Goal: Task Accomplishment & Management: Use online tool/utility

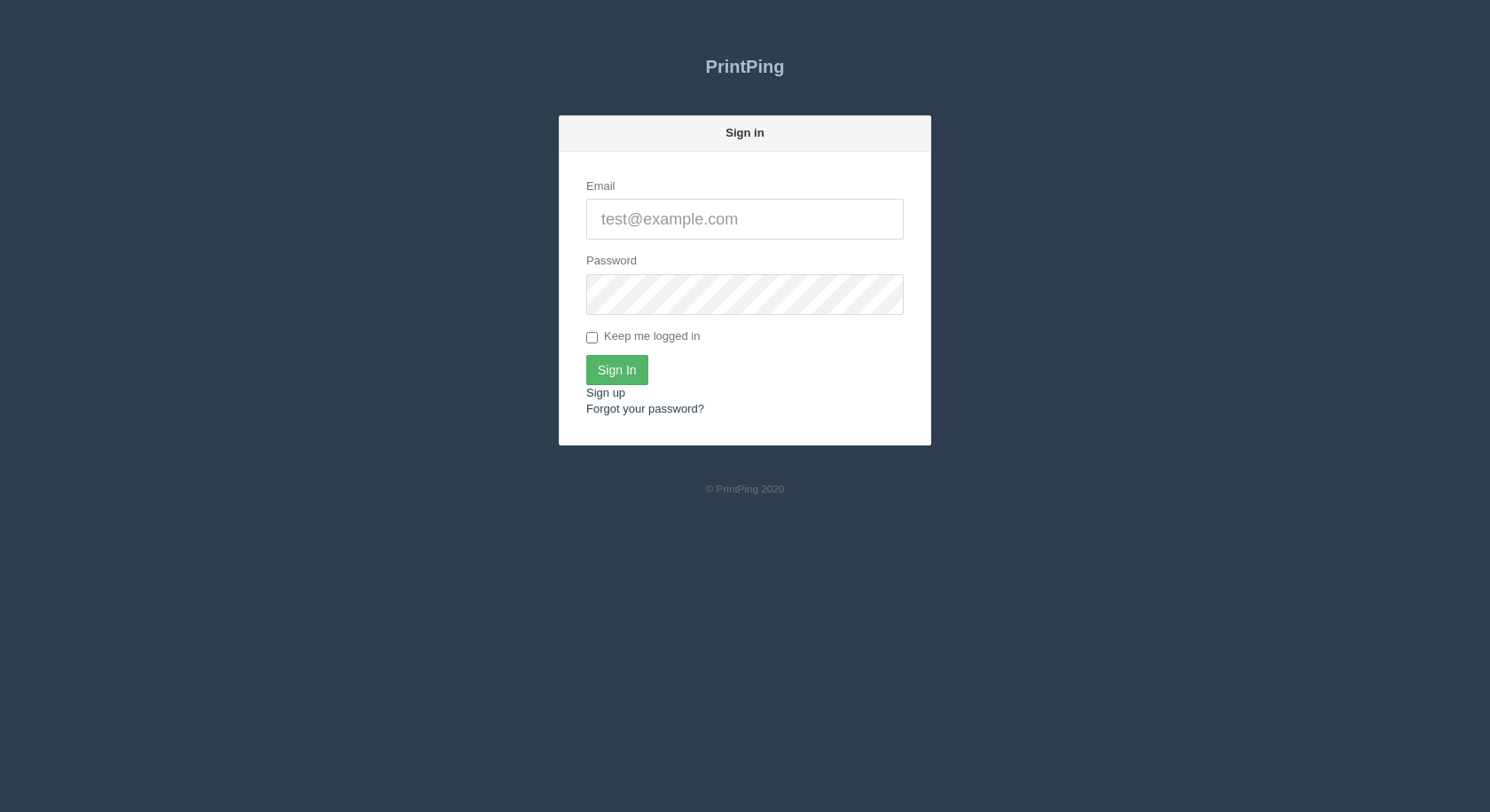
type input "[EMAIL_ADDRESS][DOMAIN_NAME]"
click at [607, 373] on input "Sign In" at bounding box center [617, 369] width 62 height 30
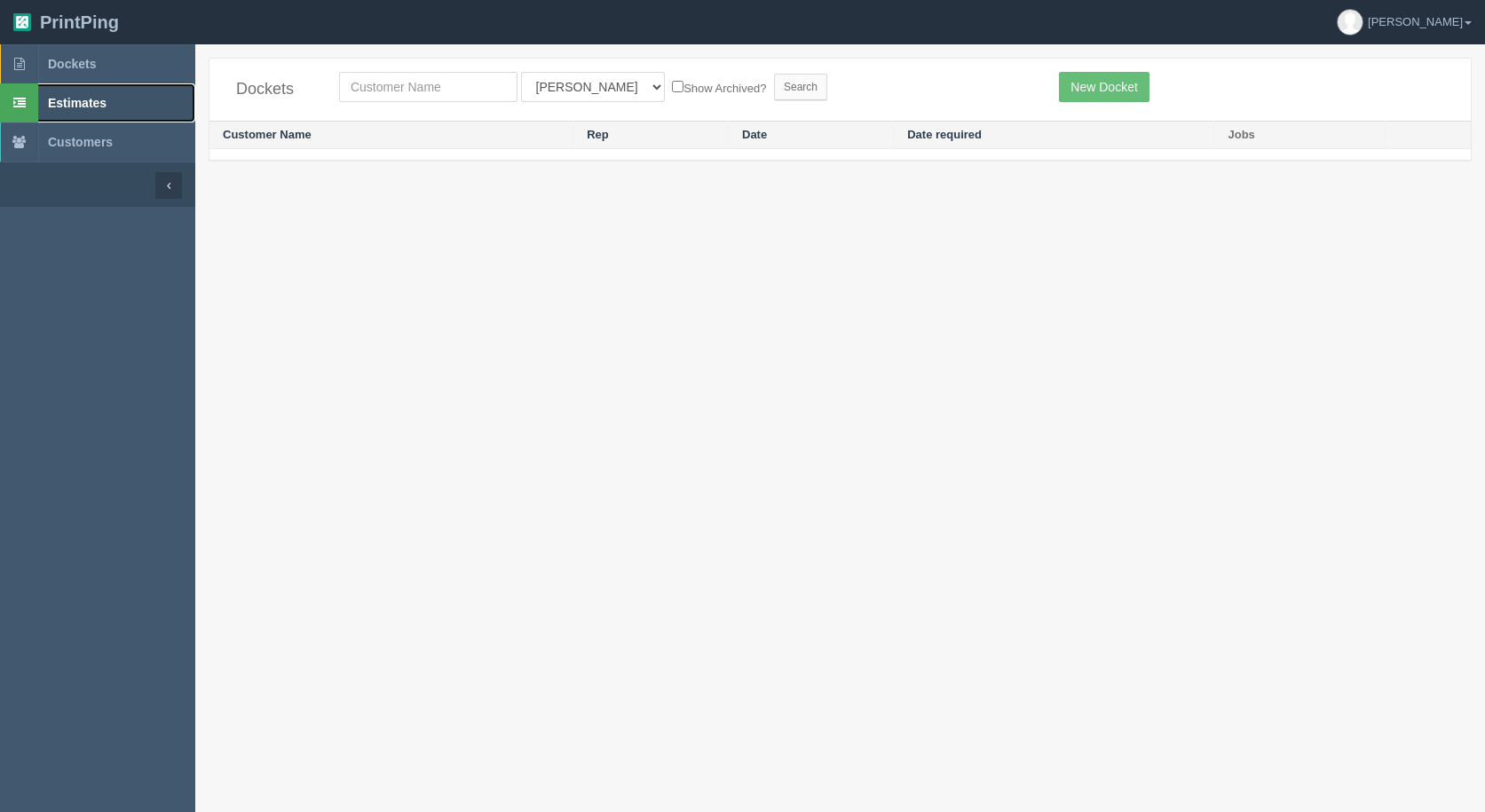
click at [84, 103] on span "Estimates" at bounding box center [77, 102] width 59 height 14
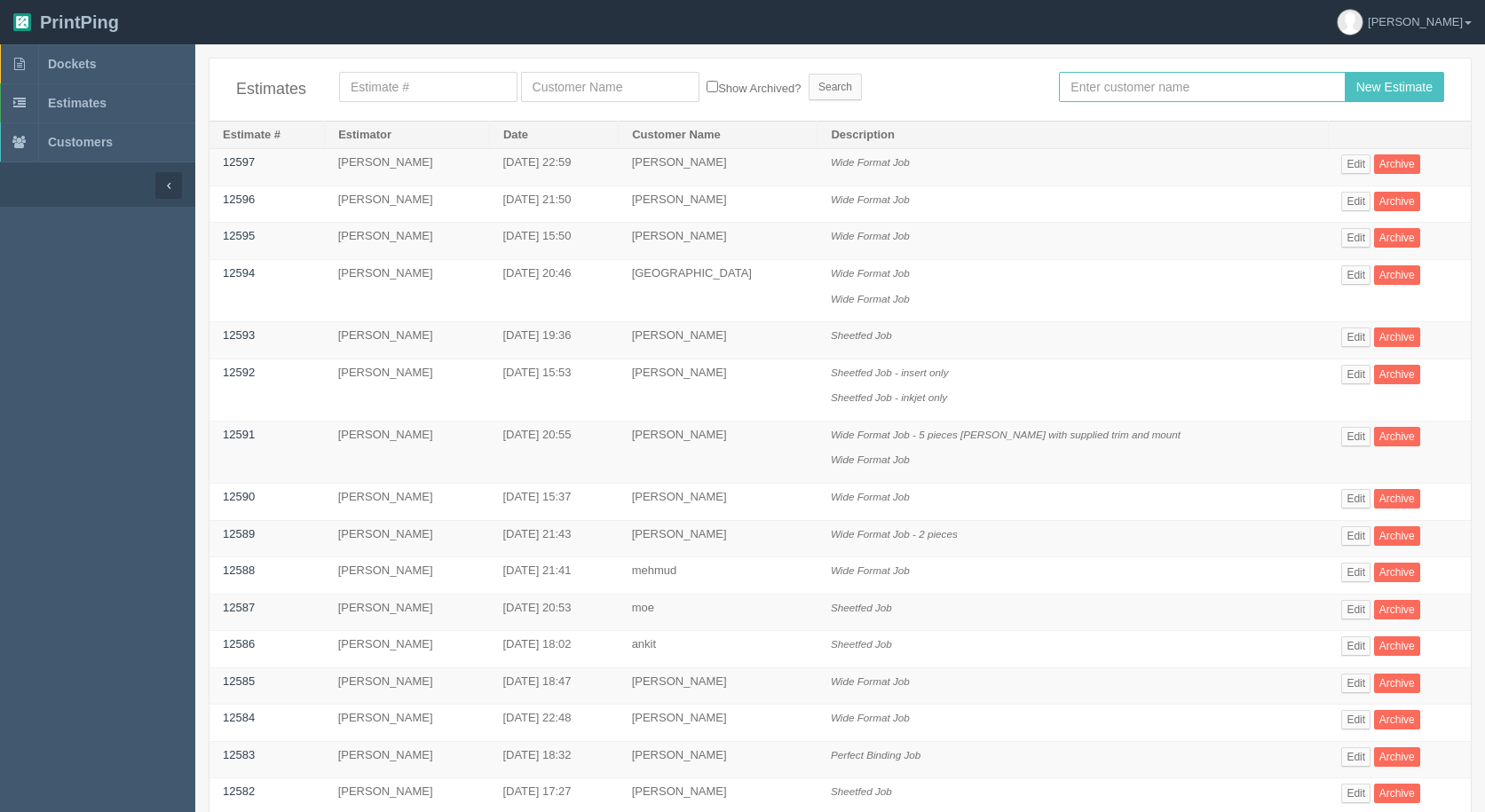
drag, startPoint x: 1123, startPoint y: 83, endPoint x: 1114, endPoint y: 80, distance: 9.5
click at [1119, 81] on input "text" at bounding box center [1201, 87] width 286 height 30
type input "mehmud"
click at [1345, 72] on input "New Estimate" at bounding box center [1394, 87] width 99 height 30
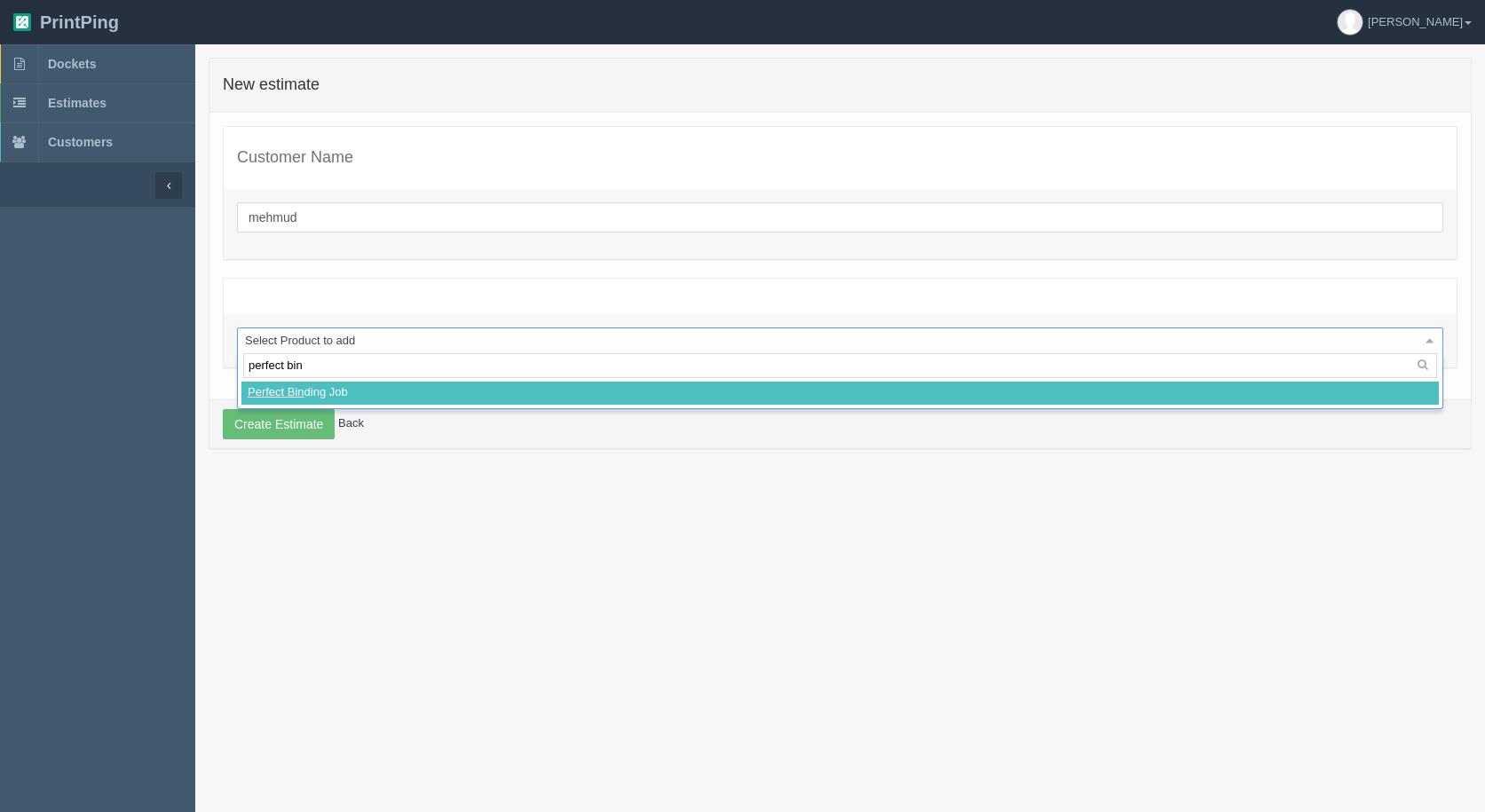
type input "perfect bind"
select select
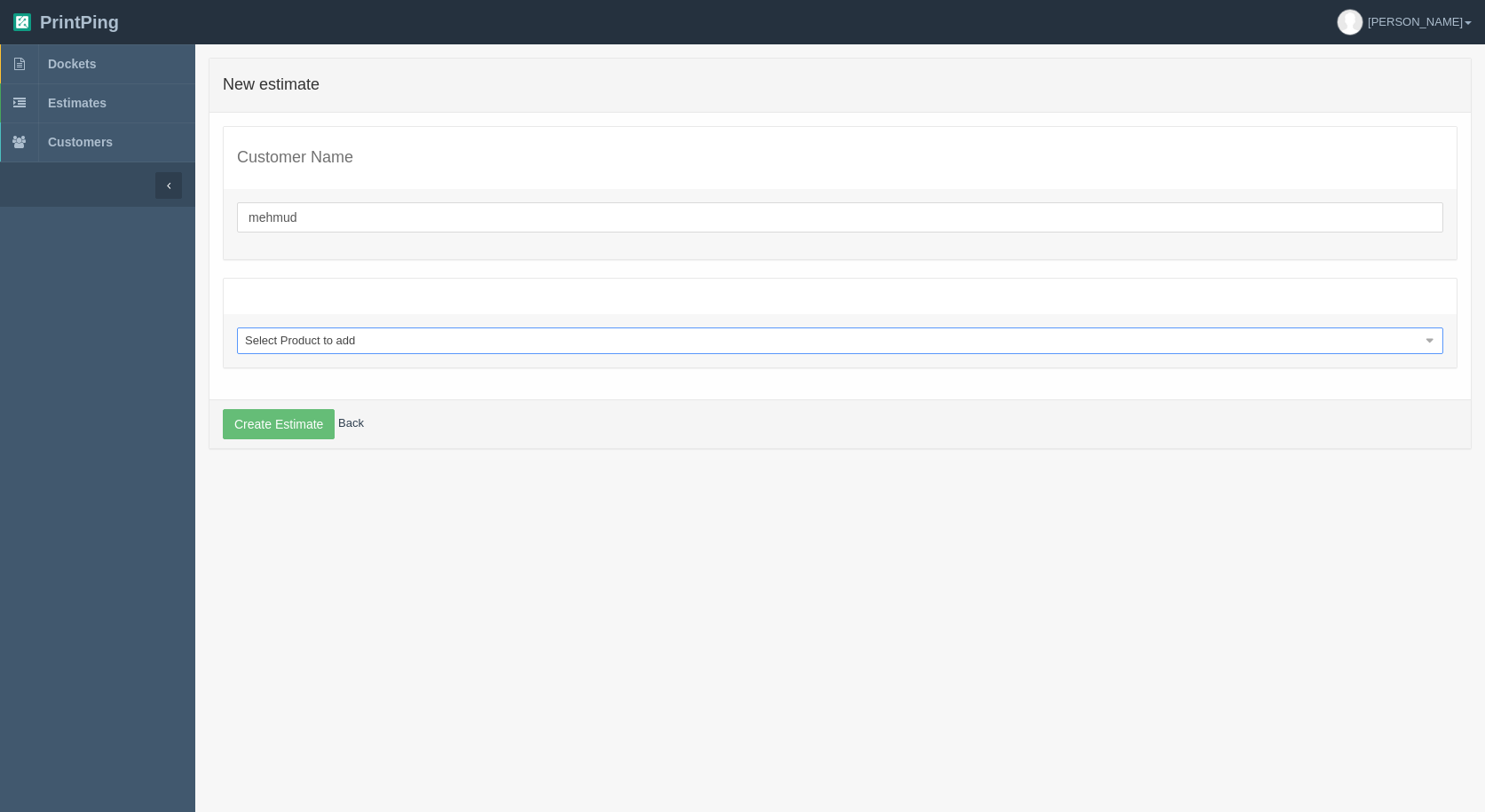
select select "0"
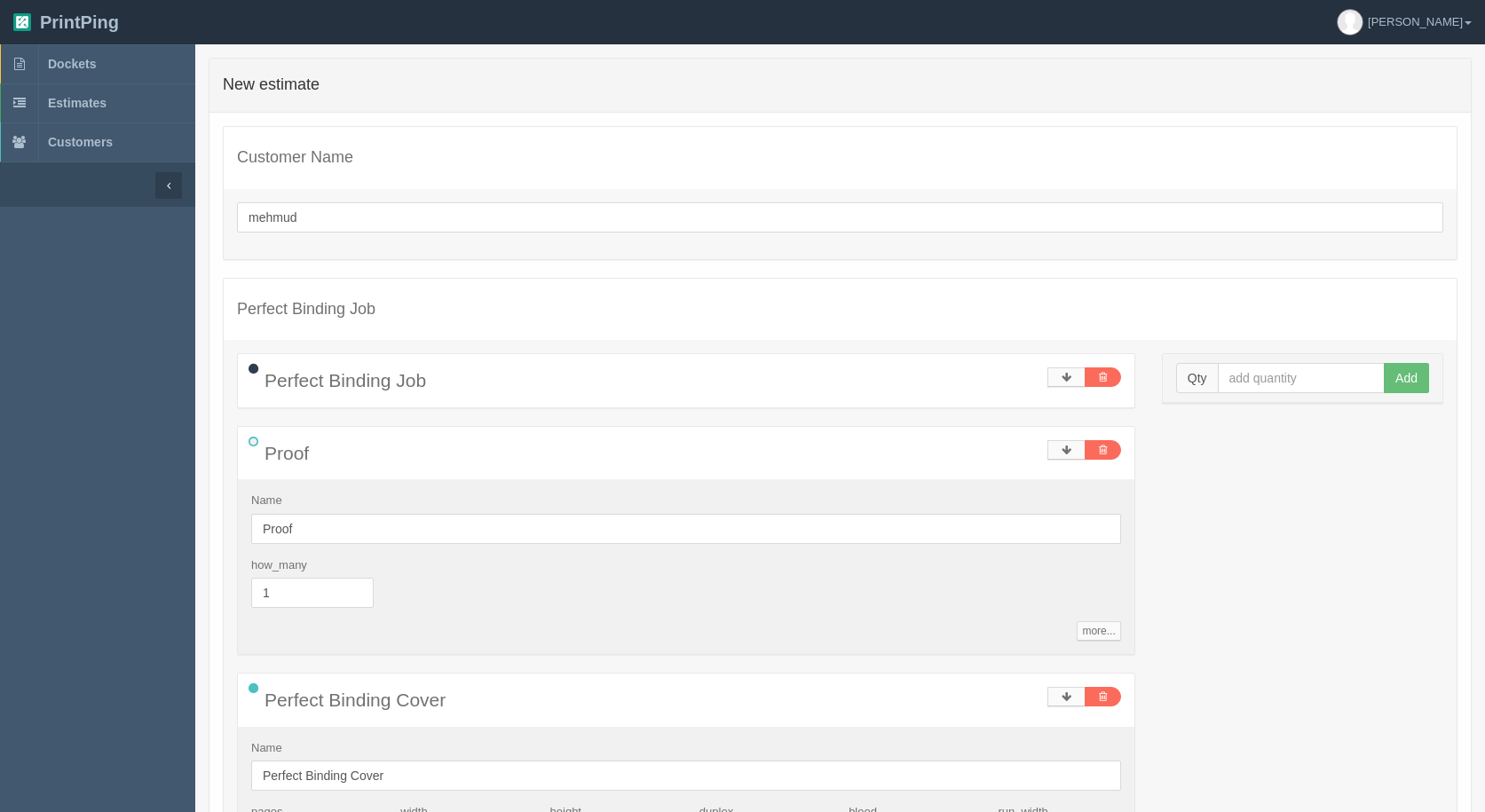
drag, startPoint x: 1344, startPoint y: 362, endPoint x: 1329, endPoint y: 360, distance: 15.1
click at [1343, 362] on div "Qty Add" at bounding box center [1303, 378] width 280 height 49
click at [1264, 370] on input "text" at bounding box center [1302, 377] width 168 height 30
type input "1"
click at [1384, 363] on button "Add" at bounding box center [1406, 377] width 45 height 30
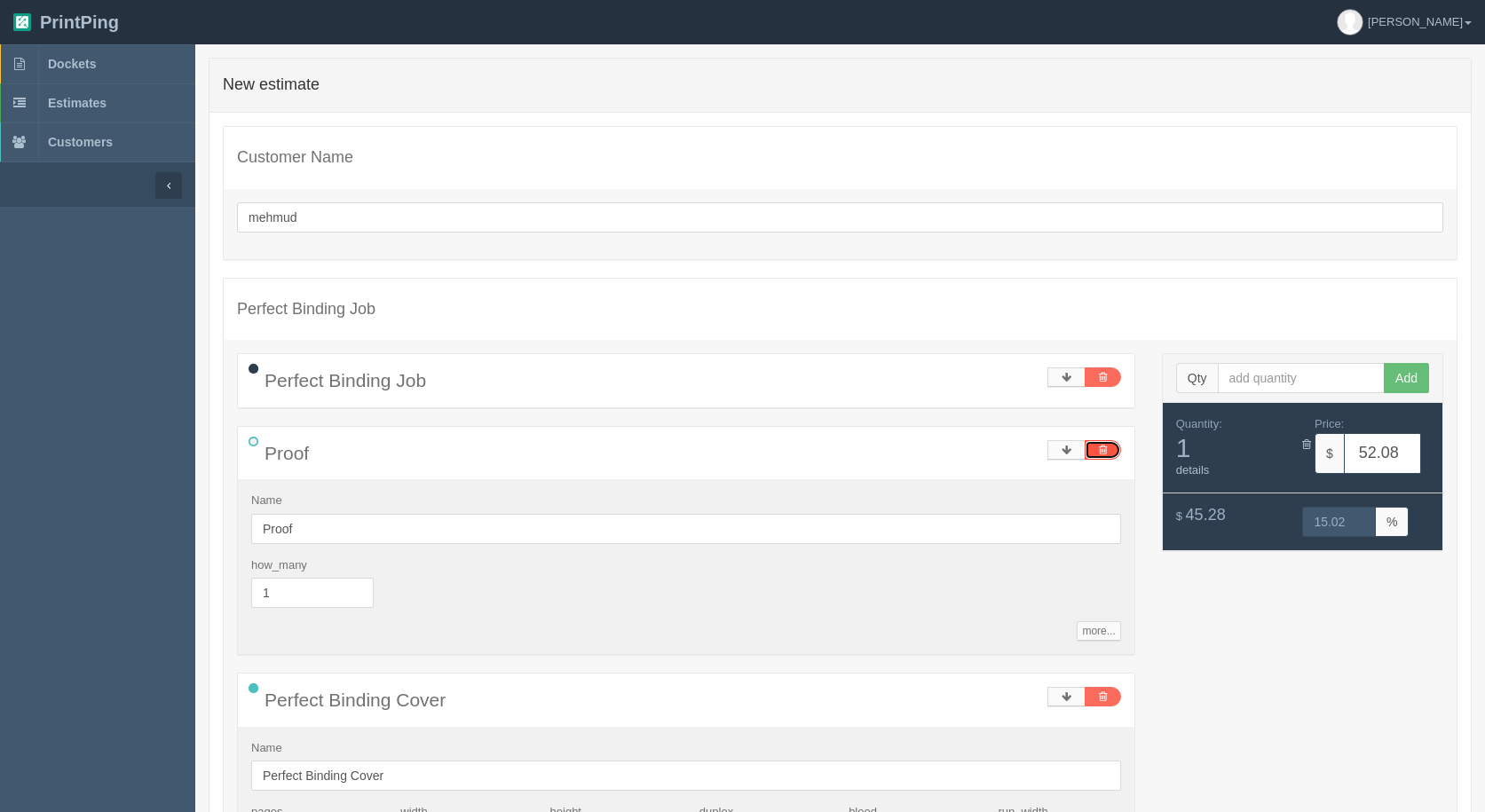
click at [1111, 453] on link at bounding box center [1103, 449] width 37 height 19
type input "40.58"
type input "15.02"
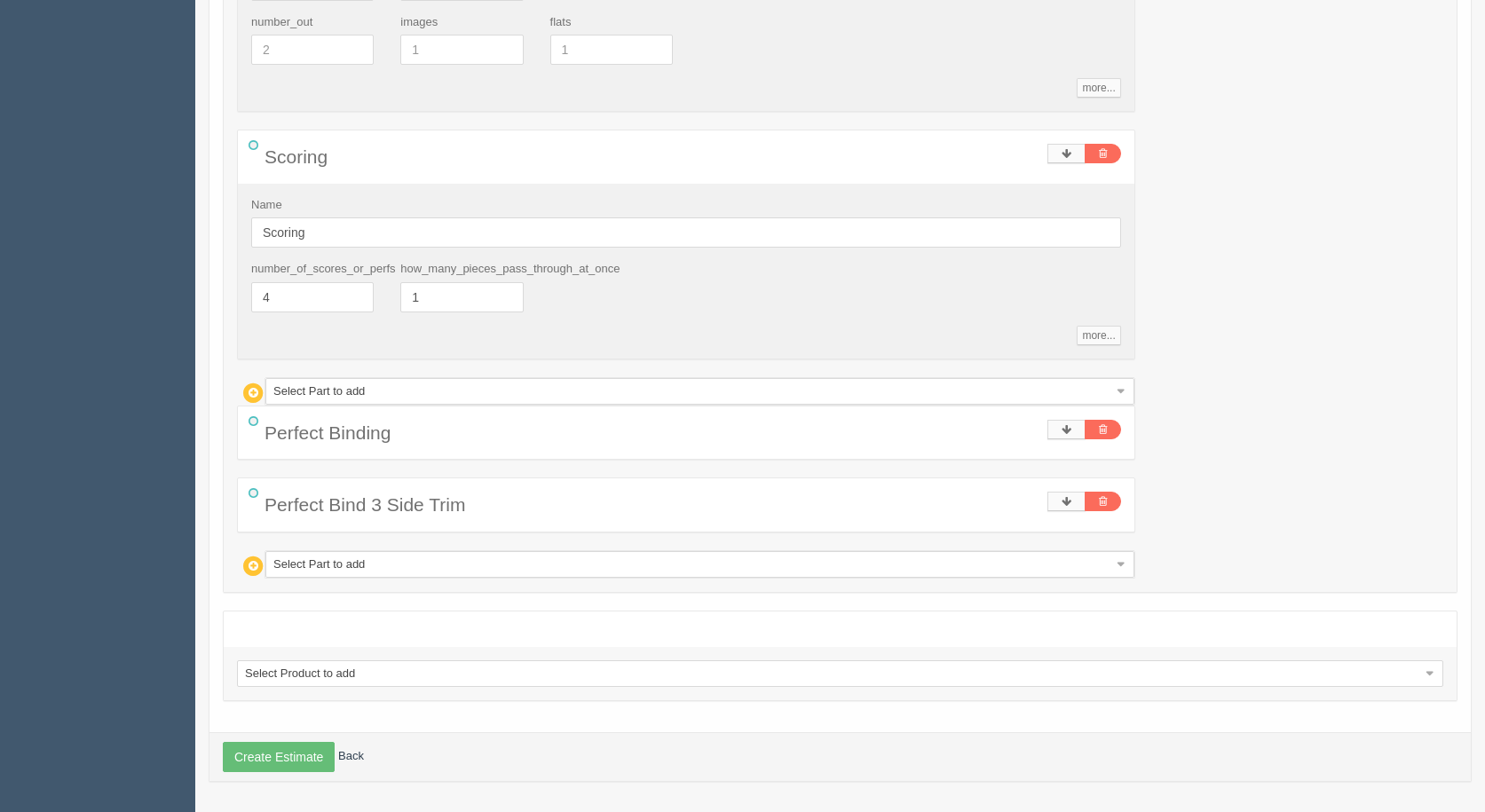
scroll to position [672, 0]
click at [242, 761] on button "Create Estimate" at bounding box center [279, 755] width 112 height 30
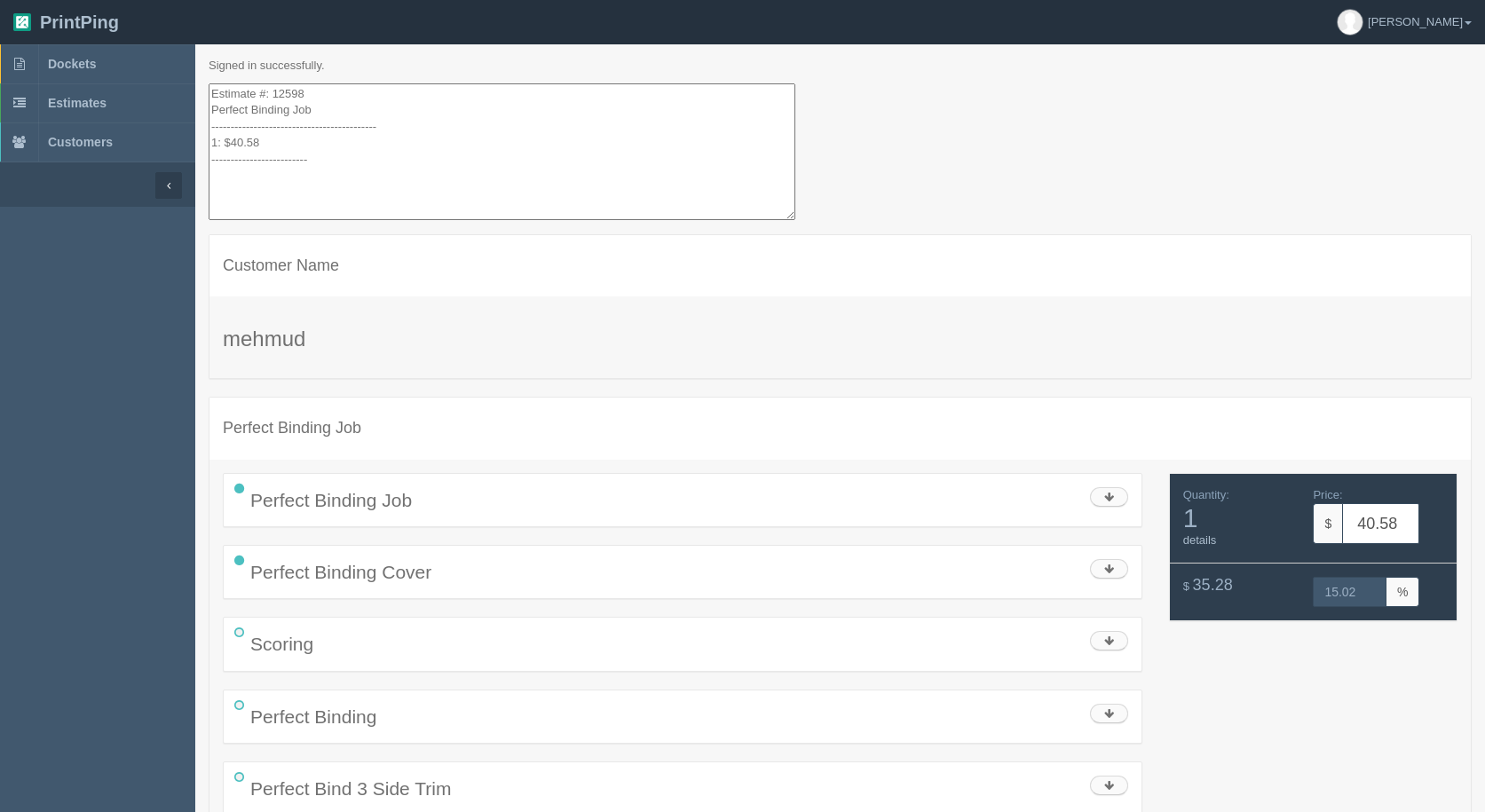
drag, startPoint x: 316, startPoint y: 149, endPoint x: 0, endPoint y: -77, distance: 388.5
click at [0, 0] on html "PrintPing [PERSON_NAME] Administration Edit account ( [EMAIL_ADDRESS][DOMAIN_NA…" at bounding box center [742, 447] width 1485 height 895
drag, startPoint x: 299, startPoint y: 175, endPoint x: 145, endPoint y: 20, distance: 218.5
click at [111, 25] on section "PrintPing [PERSON_NAME] Administration Edit account ( [EMAIL_ADDRESS][DOMAIN_NA…" at bounding box center [742, 447] width 1485 height 895
